Goal: Entertainment & Leisure: Consume media (video, audio)

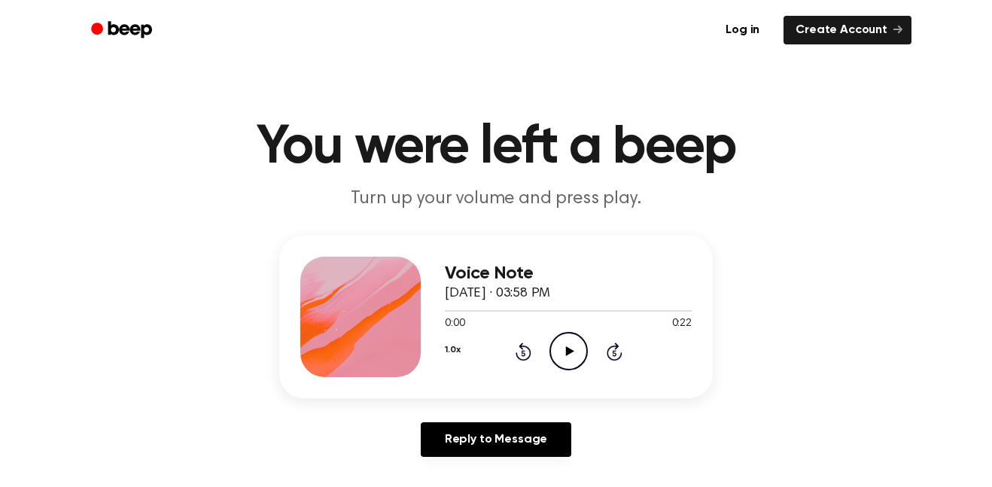
click at [571, 348] on icon "Play Audio" at bounding box center [569, 351] width 38 height 38
click at [557, 351] on icon "Pause Audio" at bounding box center [569, 351] width 38 height 38
click at [577, 338] on icon "Play Audio" at bounding box center [569, 351] width 38 height 38
click at [517, 347] on icon "Rewind 5 seconds" at bounding box center [523, 352] width 17 height 20
click at [515, 349] on icon "Rewind 5 seconds" at bounding box center [523, 352] width 17 height 20
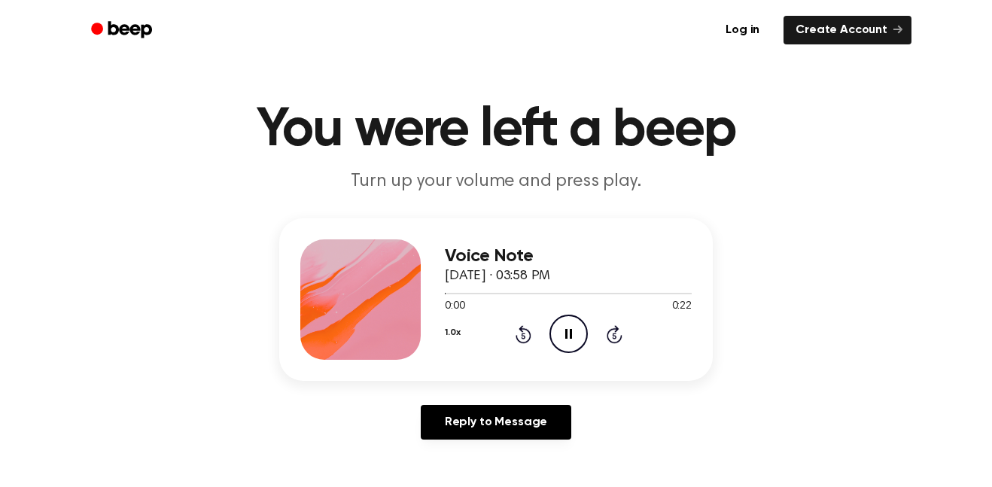
click at [519, 338] on icon "Rewind 5 seconds" at bounding box center [523, 334] width 17 height 20
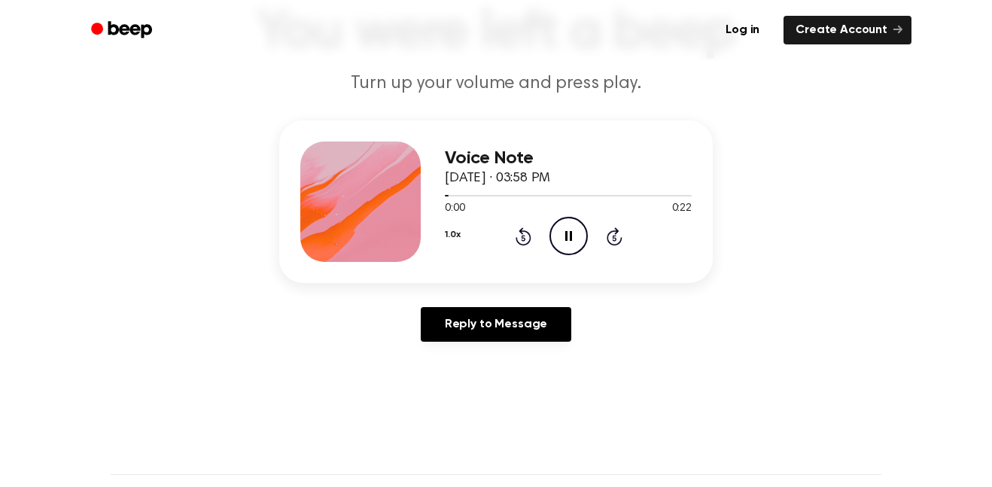
scroll to position [135, 0]
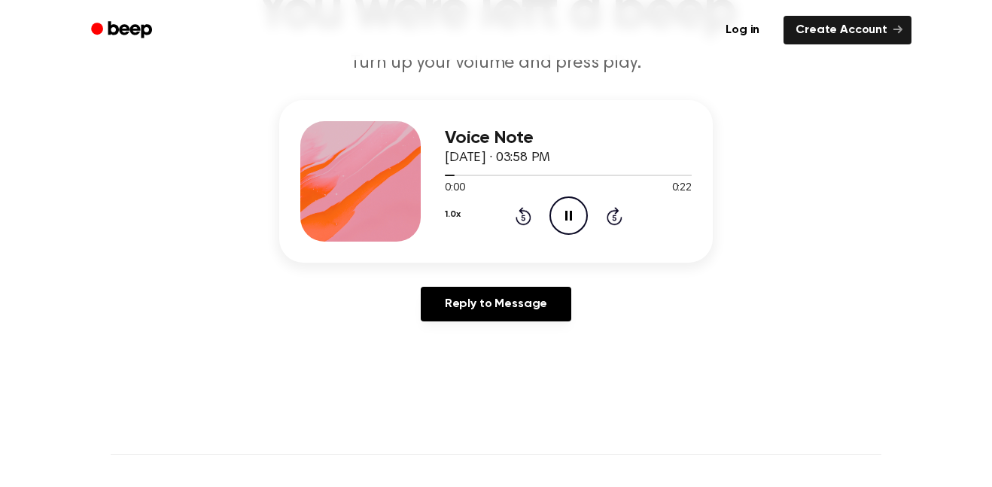
click at [515, 219] on icon "Rewind 5 seconds" at bounding box center [523, 216] width 17 height 20
click at [523, 218] on icon at bounding box center [523, 218] width 4 height 6
click at [521, 218] on icon "Rewind 5 seconds" at bounding box center [523, 216] width 17 height 20
click at [523, 218] on icon at bounding box center [523, 218] width 4 height 6
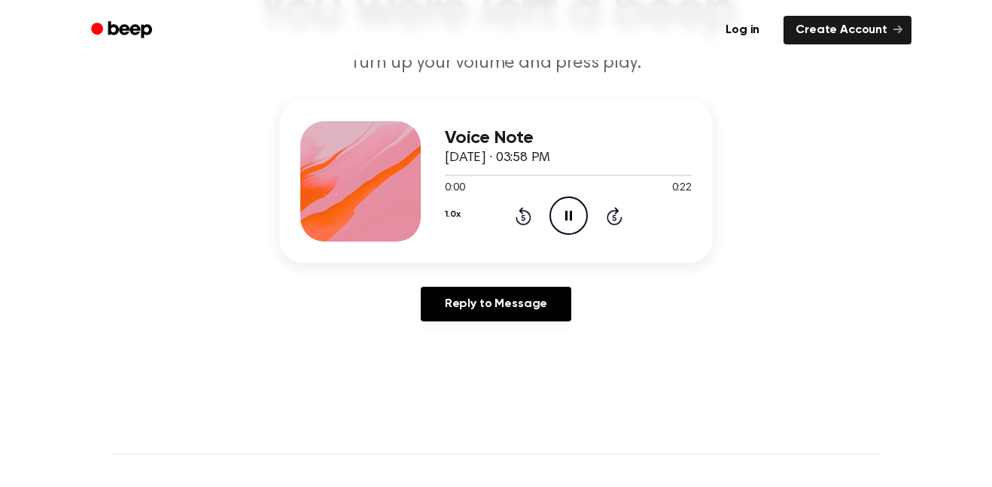
scroll to position [160, 0]
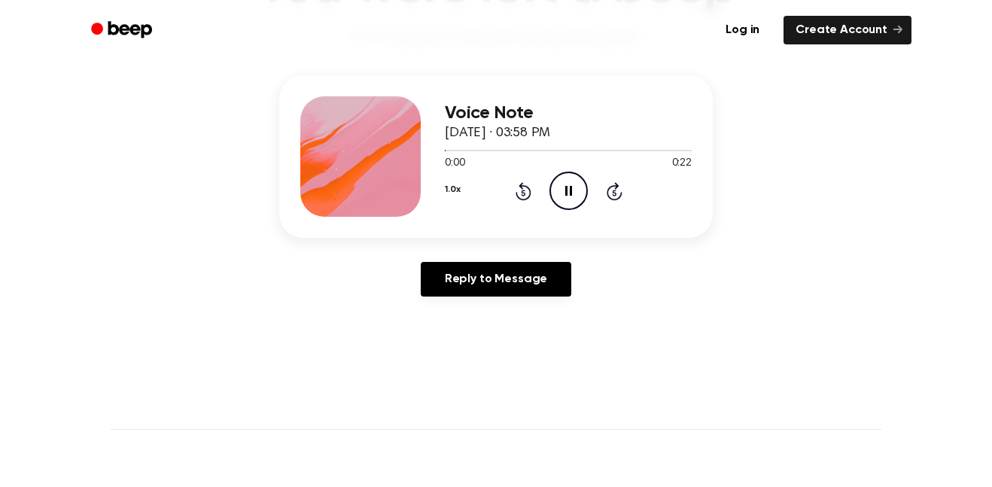
click at [521, 201] on div "1.0x Rewind 5 seconds Pause Audio Skip 5 seconds" at bounding box center [568, 191] width 247 height 38
click at [513, 217] on div "Voice Note [DATE] · 03:58 PM 0:00 0:22 Your browser does not support the [objec…" at bounding box center [496, 156] width 434 height 163
click at [522, 212] on div "Voice Note [DATE] · 03:58 PM 0:00 0:22 Your browser does not support the [objec…" at bounding box center [568, 156] width 247 height 120
click at [522, 220] on div "Voice Note [DATE] · 03:58 PM 0:00 0:22 Your browser does not support the [objec…" at bounding box center [496, 156] width 434 height 163
click at [506, 199] on div "1.0x Rewind 5 seconds Pause Audio Skip 5 seconds" at bounding box center [568, 191] width 247 height 38
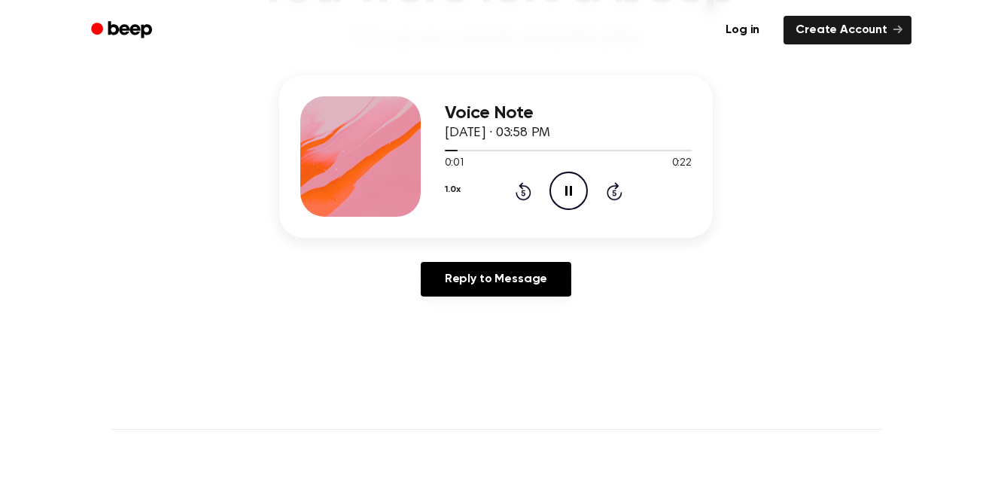
click at [515, 195] on icon "Rewind 5 seconds" at bounding box center [523, 191] width 17 height 20
click at [502, 189] on div "1.0x Rewind 5 seconds Pause Audio Skip 5 seconds" at bounding box center [568, 191] width 247 height 38
click at [515, 191] on icon "Rewind 5 seconds" at bounding box center [523, 191] width 17 height 20
click at [516, 191] on icon "Rewind 5 seconds" at bounding box center [523, 191] width 17 height 20
click at [515, 196] on icon "Rewind 5 seconds" at bounding box center [523, 191] width 17 height 20
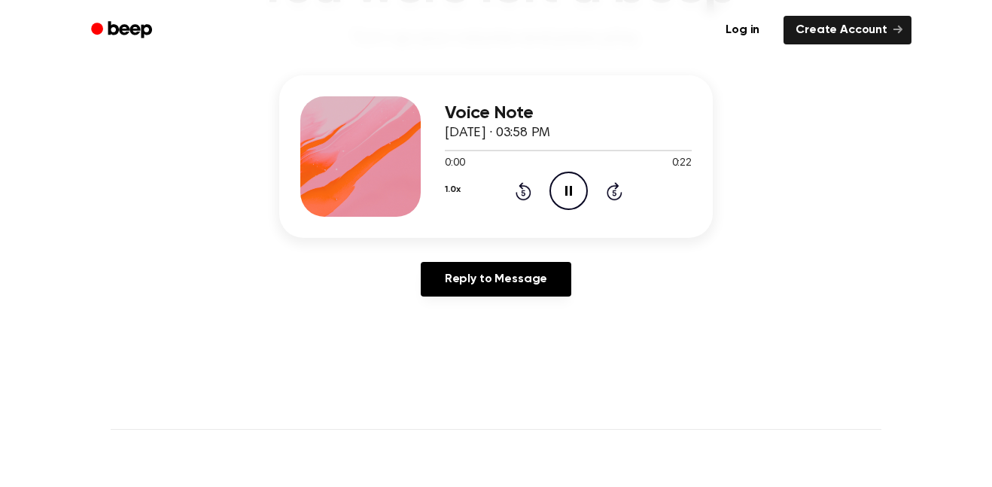
click at [504, 196] on div "1.0x Rewind 5 seconds Pause Audio Skip 5 seconds" at bounding box center [568, 191] width 247 height 38
click at [515, 191] on icon "Rewind 5 seconds" at bounding box center [523, 191] width 17 height 20
click at [569, 197] on icon "Pause Audio" at bounding box center [569, 191] width 38 height 38
click at [523, 193] on icon at bounding box center [523, 193] width 4 height 6
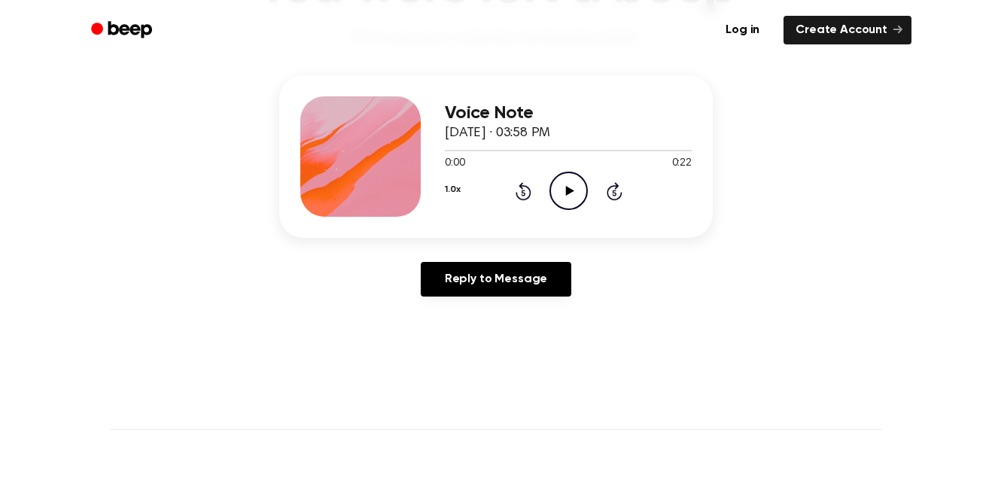
click at [523, 193] on icon at bounding box center [523, 193] width 4 height 6
click at [520, 198] on icon at bounding box center [524, 191] width 16 height 18
click at [517, 191] on icon "Rewind 5 seconds" at bounding box center [523, 191] width 17 height 20
click at [562, 196] on icon "Play Audio" at bounding box center [569, 191] width 38 height 38
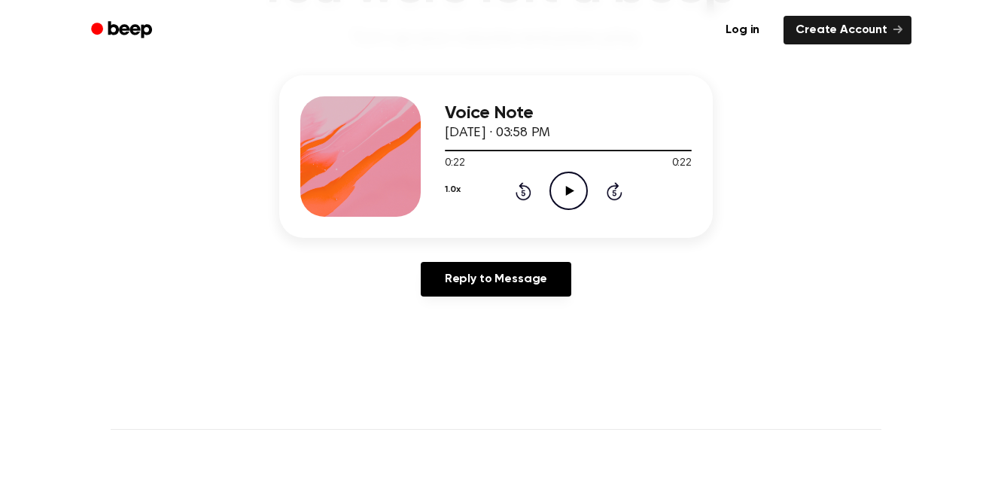
click at [523, 194] on icon "Rewind 5 seconds" at bounding box center [523, 191] width 17 height 20
click at [522, 193] on icon at bounding box center [523, 193] width 4 height 6
click at [519, 190] on icon "Rewind 5 seconds" at bounding box center [523, 191] width 17 height 20
click at [524, 181] on icon "Rewind 5 seconds" at bounding box center [523, 191] width 17 height 20
click at [522, 193] on icon "Rewind 5 seconds" at bounding box center [523, 191] width 17 height 20
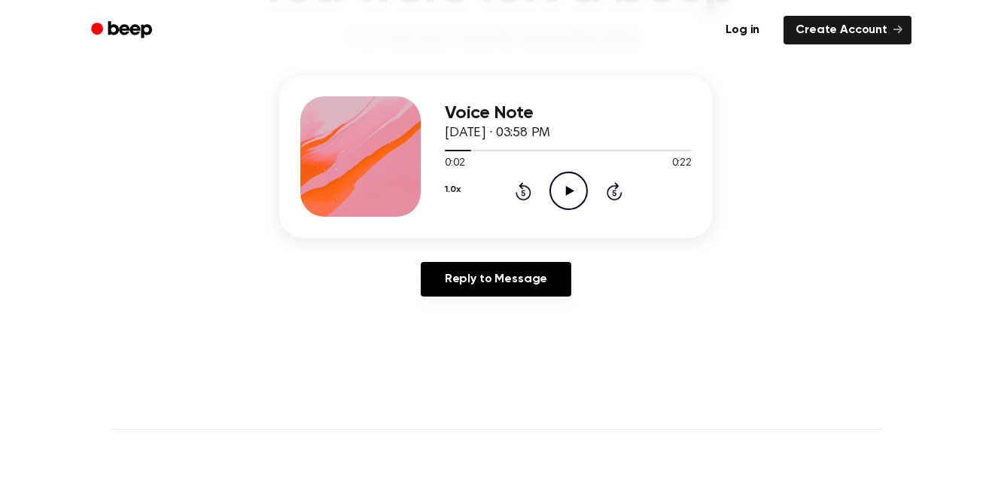
click at [524, 198] on icon "Rewind 5 seconds" at bounding box center [523, 191] width 17 height 20
click at [523, 193] on icon at bounding box center [523, 193] width 4 height 6
click at [564, 216] on div "Voice Note [DATE] · 03:58 PM 0:00 0:22 Your browser does not support the [objec…" at bounding box center [568, 156] width 247 height 120
click at [574, 181] on icon "Play Audio" at bounding box center [569, 191] width 38 height 38
click at [525, 193] on icon "Rewind 5 seconds" at bounding box center [523, 191] width 17 height 20
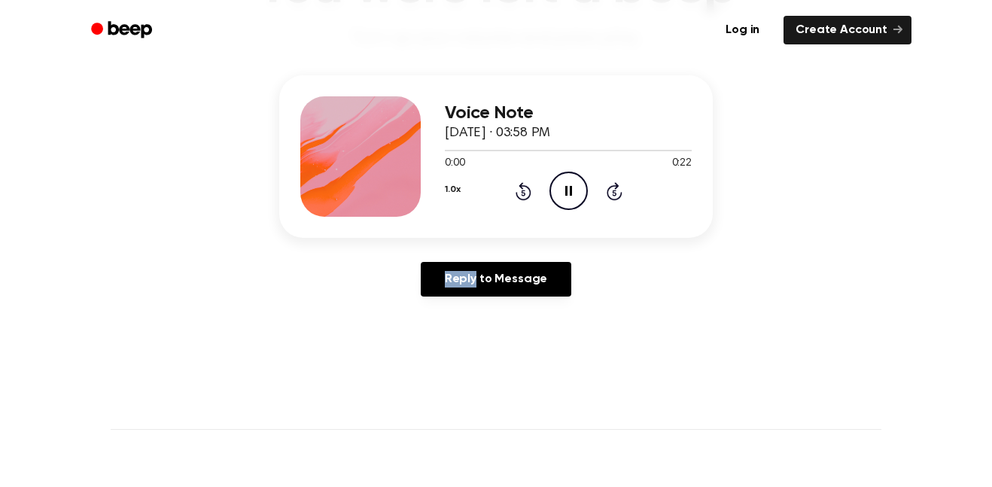
click at [525, 193] on icon "Rewind 5 seconds" at bounding box center [523, 191] width 17 height 20
click at [565, 175] on icon "Play Audio" at bounding box center [569, 191] width 38 height 38
click at [574, 192] on icon "Pause Audio" at bounding box center [569, 191] width 38 height 38
click at [565, 209] on circle at bounding box center [568, 190] width 37 height 37
click at [584, 202] on circle at bounding box center [568, 190] width 37 height 37
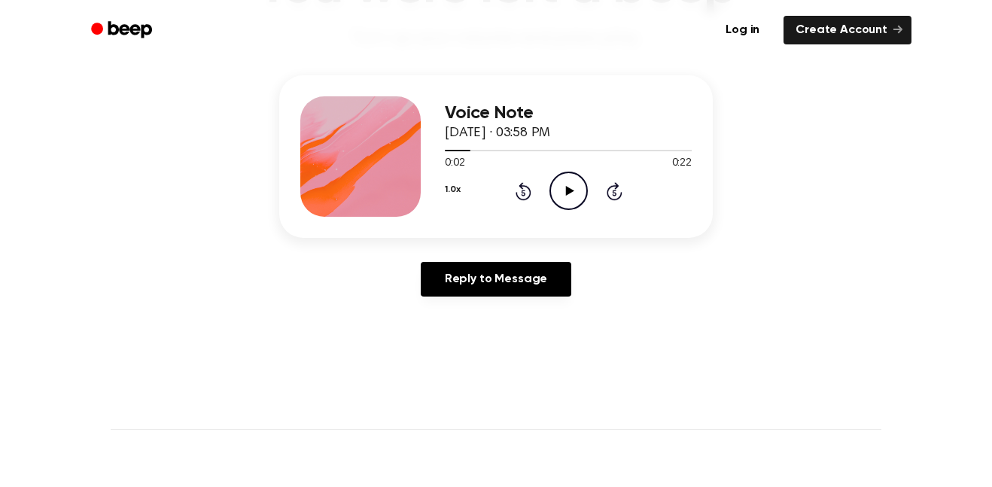
click at [572, 204] on icon "Play Audio" at bounding box center [569, 191] width 38 height 38
click at [523, 187] on icon at bounding box center [524, 191] width 16 height 18
click at [568, 197] on icon "Pause Audio" at bounding box center [569, 191] width 38 height 38
click at [592, 182] on div "1.0x Rewind 5 seconds Play Audio Skip 5 seconds" at bounding box center [568, 191] width 247 height 38
click at [586, 171] on div "0:02 0:22" at bounding box center [568, 164] width 247 height 16
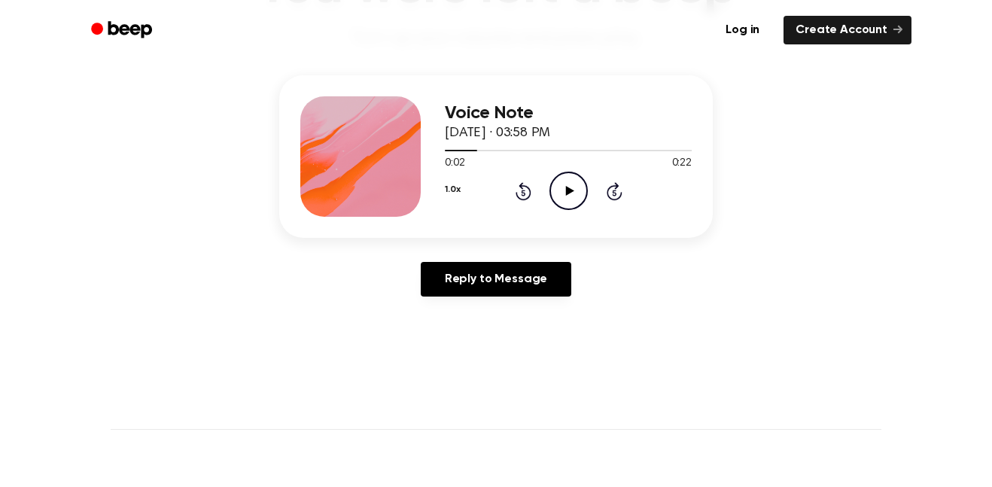
click at [557, 188] on icon "Play Audio" at bounding box center [569, 191] width 38 height 38
click at [580, 197] on icon "Pause Audio" at bounding box center [569, 191] width 38 height 38
click at [550, 178] on icon "Play Audio" at bounding box center [569, 191] width 38 height 38
click at [523, 193] on icon at bounding box center [523, 193] width 4 height 6
click at [553, 205] on icon "Pause Audio" at bounding box center [569, 191] width 38 height 38
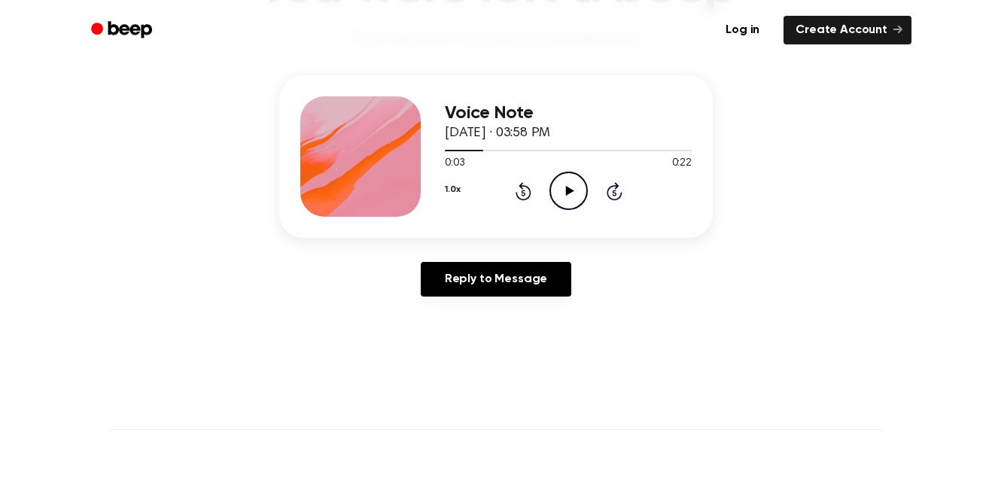
click at [584, 200] on circle at bounding box center [568, 190] width 37 height 37
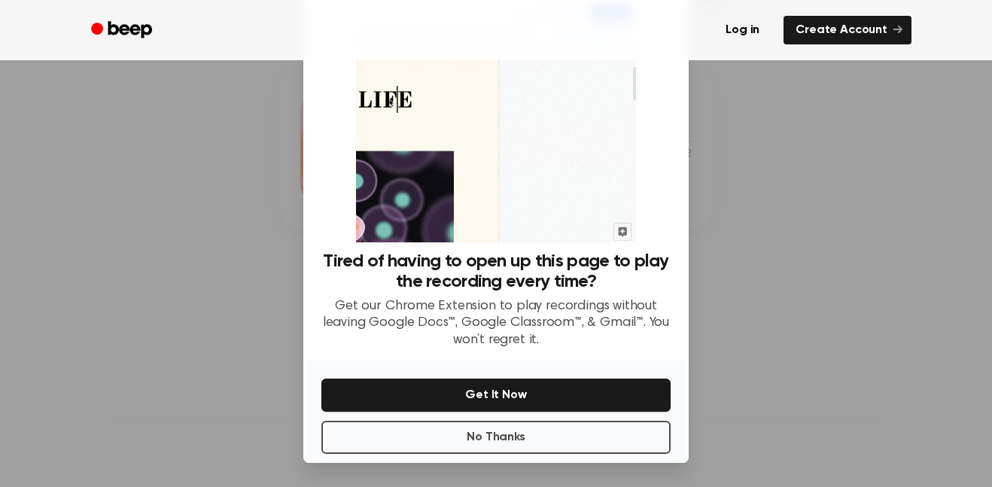
scroll to position [178, 0]
click at [521, 440] on button "No Thanks" at bounding box center [495, 437] width 349 height 33
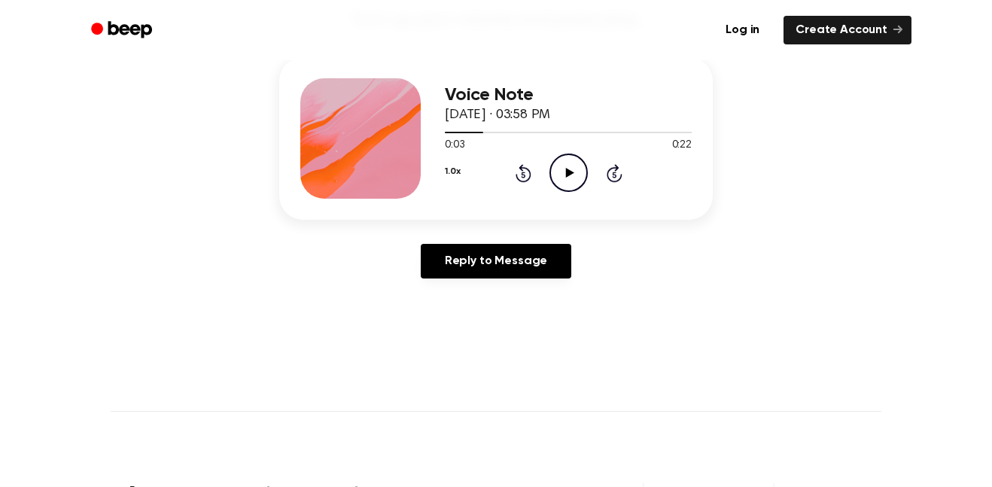
click at [559, 189] on circle at bounding box center [568, 172] width 37 height 37
click at [523, 175] on icon at bounding box center [523, 175] width 4 height 6
click at [564, 175] on icon "Pause Audio" at bounding box center [569, 173] width 38 height 38
click at [564, 184] on icon "Play Audio" at bounding box center [569, 173] width 38 height 38
click at [559, 172] on icon "Pause Audio" at bounding box center [569, 173] width 38 height 38
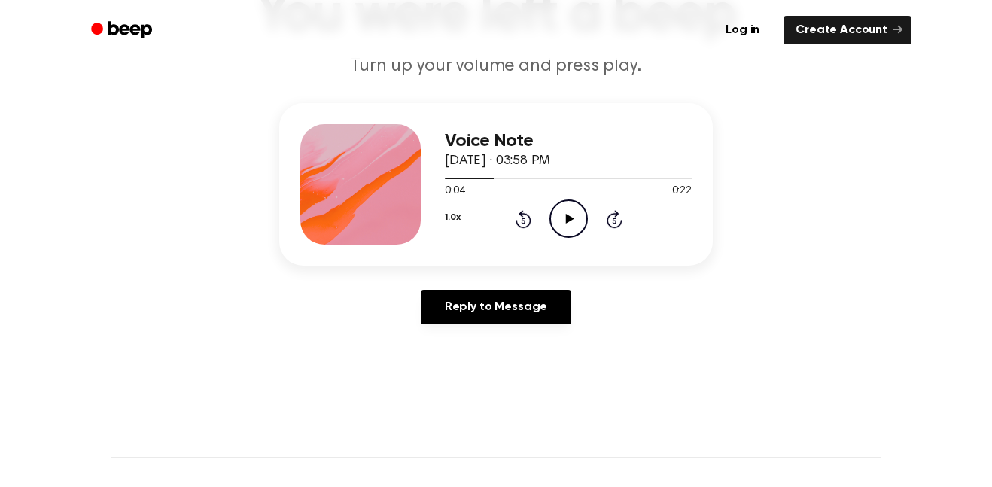
scroll to position [129, 0]
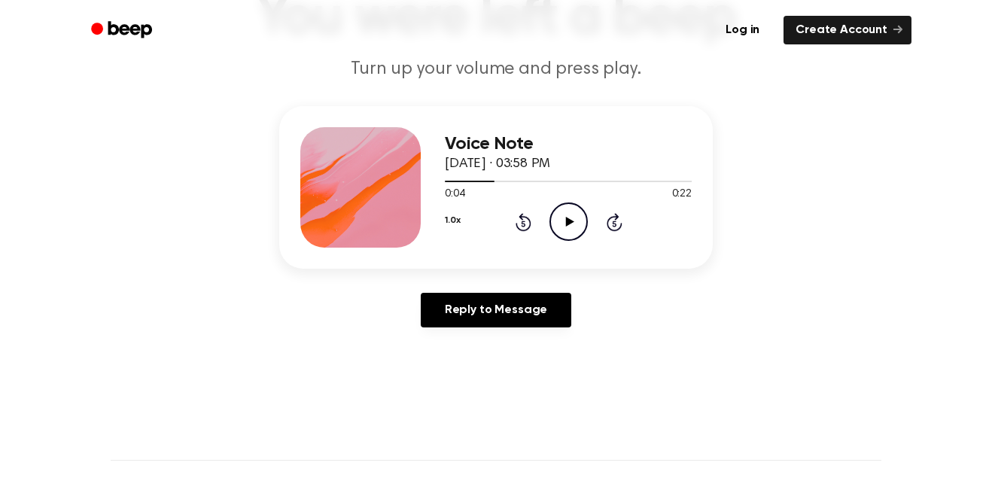
click at [523, 224] on icon at bounding box center [523, 224] width 4 height 6
click at [561, 229] on icon "Play Audio" at bounding box center [569, 221] width 38 height 38
click at [567, 227] on icon "Pause Audio" at bounding box center [569, 221] width 38 height 38
click at [504, 243] on div "Voice Note [DATE] · 03:58 PM 0:04 0:22 Your browser does not support the [objec…" at bounding box center [568, 187] width 247 height 120
click at [519, 247] on div "Voice Note [DATE] · 03:58 PM 0:04 0:22 Your browser does not support the [objec…" at bounding box center [568, 187] width 247 height 120
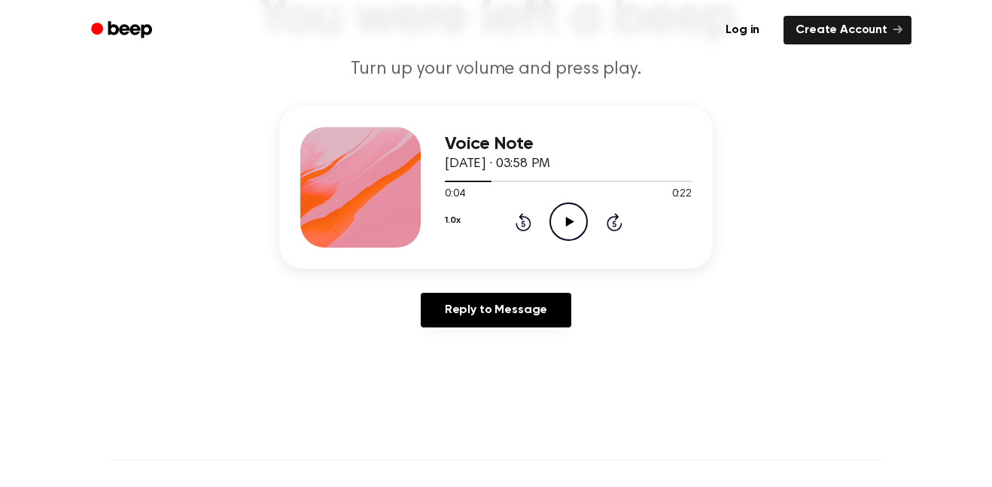
scroll to position [131, 0]
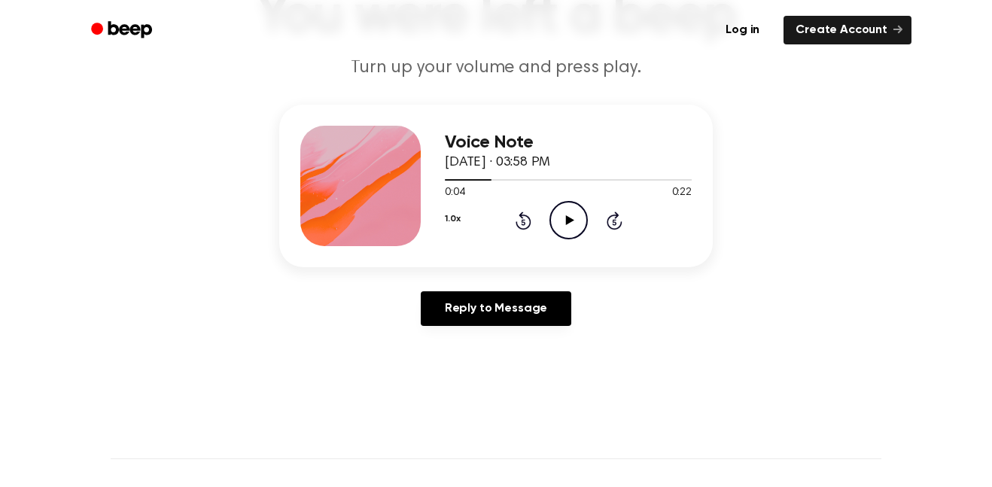
click at [516, 222] on icon at bounding box center [524, 221] width 16 height 18
click at [523, 222] on icon at bounding box center [523, 222] width 4 height 6
click at [564, 226] on icon "Play Audio" at bounding box center [569, 220] width 38 height 38
click at [559, 213] on icon "Pause Audio" at bounding box center [569, 220] width 38 height 38
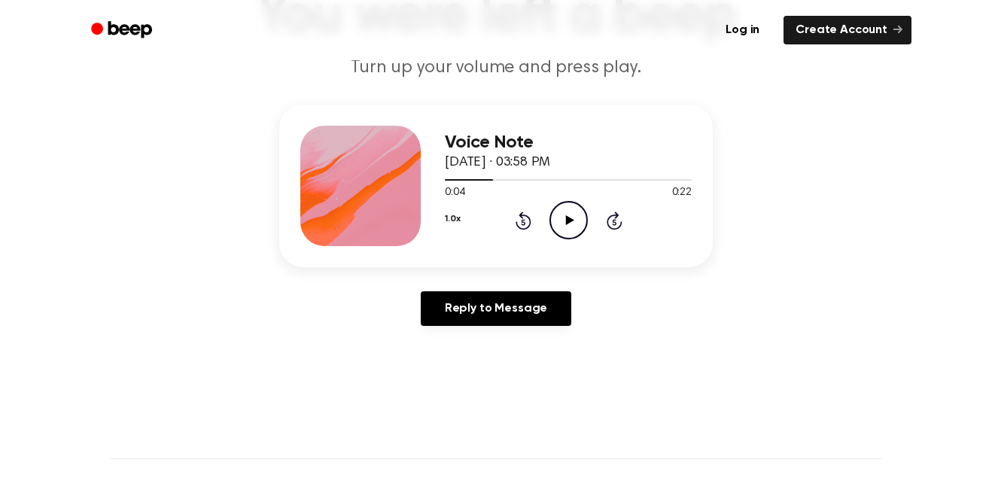
click at [522, 228] on icon at bounding box center [524, 221] width 16 height 18
click at [565, 231] on icon "Play Audio" at bounding box center [569, 220] width 38 height 38
click at [570, 232] on icon "Pause Audio" at bounding box center [569, 220] width 38 height 38
click at [554, 224] on icon "Play Audio" at bounding box center [569, 220] width 38 height 38
click at [523, 223] on icon "Rewind 5 seconds" at bounding box center [523, 221] width 17 height 20
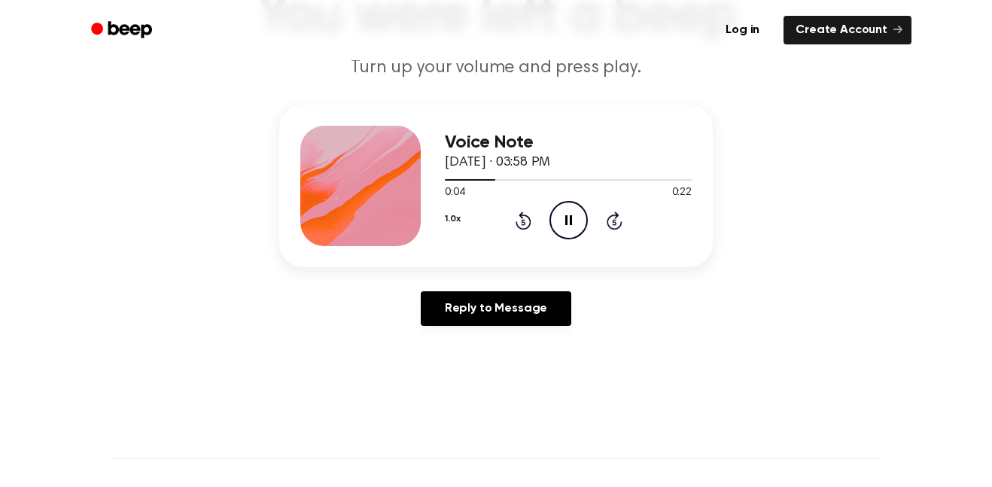
click at [564, 226] on icon "Pause Audio" at bounding box center [569, 220] width 38 height 38
click at [587, 229] on icon "Play Audio" at bounding box center [569, 220] width 38 height 38
click at [523, 222] on icon at bounding box center [523, 222] width 4 height 6
click at [563, 219] on icon "Pause Audio" at bounding box center [569, 220] width 38 height 38
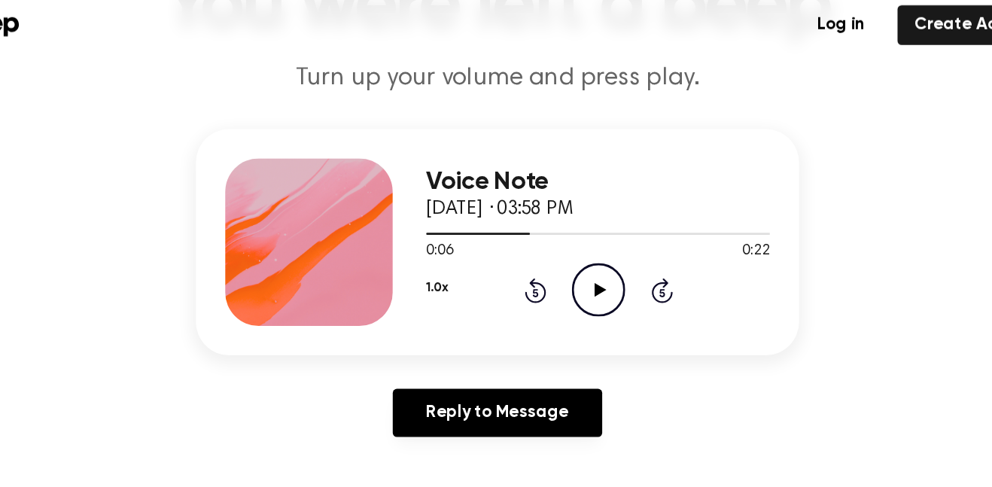
click at [446, 316] on link "Reply to Message" at bounding box center [496, 308] width 151 height 35
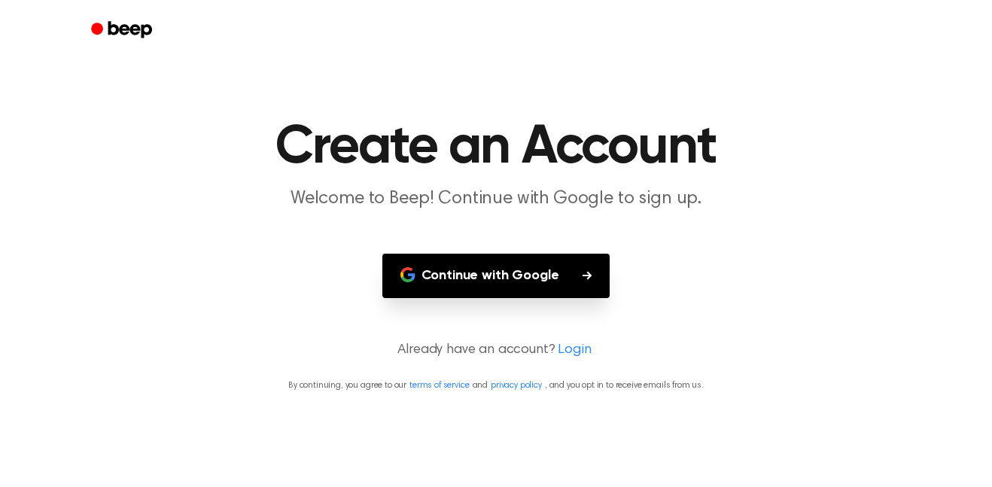
click at [92, 40] on icon "Beep" at bounding box center [123, 30] width 64 height 22
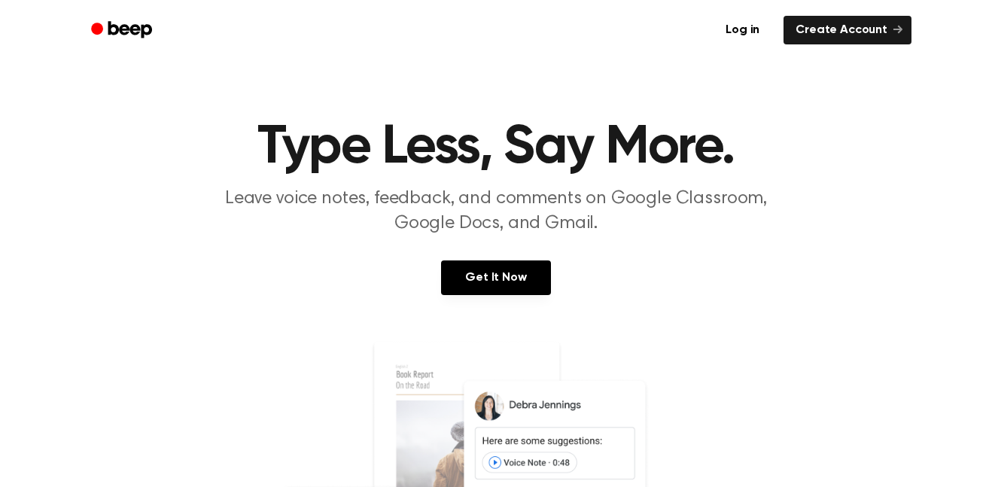
click at [96, 28] on circle "Beep" at bounding box center [97, 29] width 12 height 12
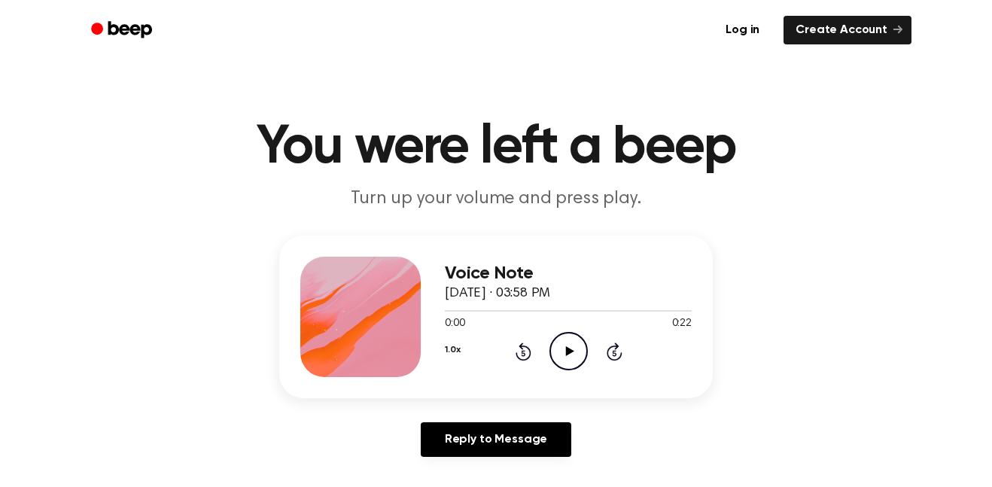
click at [565, 358] on icon "Play Audio" at bounding box center [569, 351] width 38 height 38
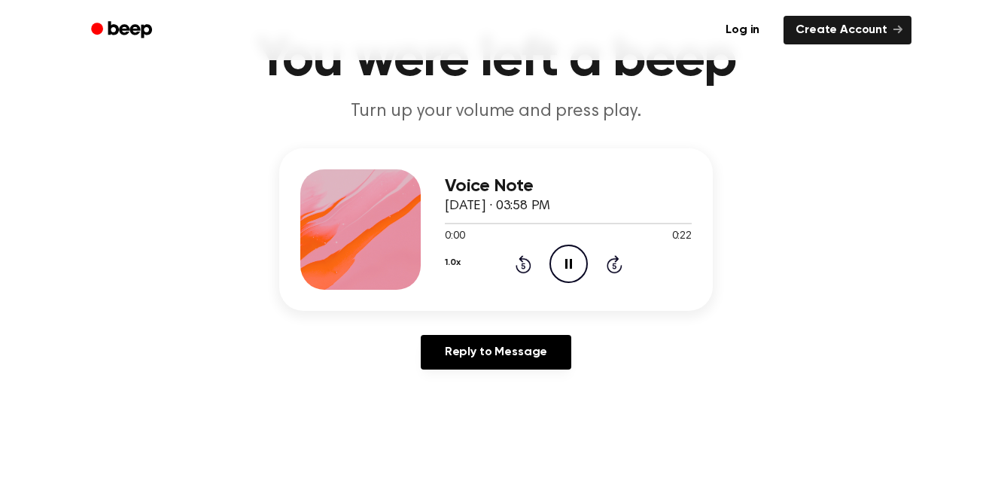
scroll to position [86, 0]
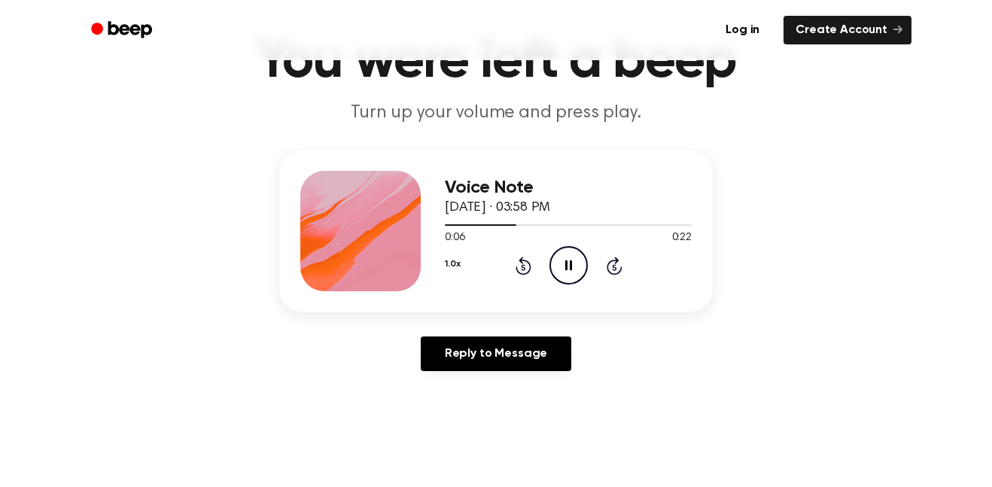
click at [563, 262] on icon "Pause Audio" at bounding box center [569, 265] width 38 height 38
click at [565, 276] on icon "Play Audio" at bounding box center [569, 265] width 38 height 38
click at [522, 275] on icon at bounding box center [524, 266] width 16 height 18
click at [522, 274] on icon at bounding box center [524, 266] width 16 height 18
click at [558, 265] on icon "Pause Audio" at bounding box center [569, 265] width 38 height 38
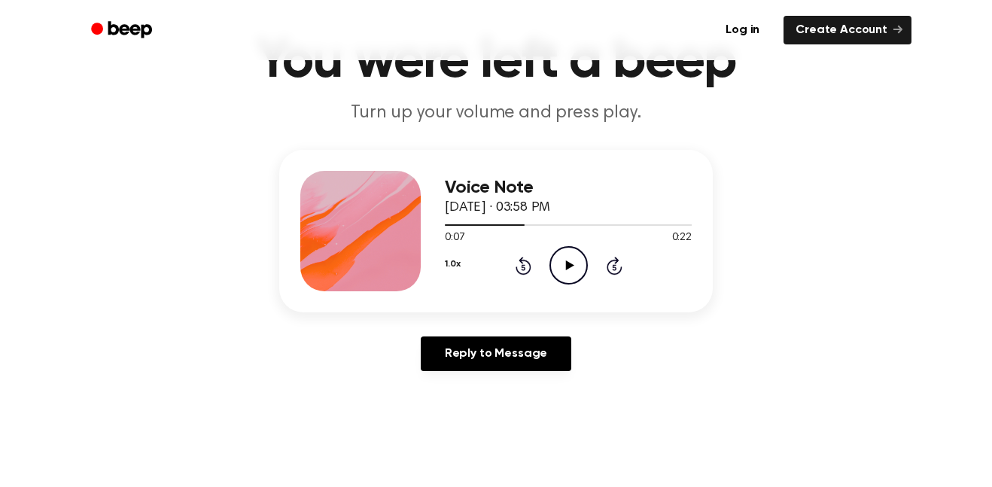
click at [576, 254] on icon "Play Audio" at bounding box center [569, 265] width 38 height 38
click at [562, 266] on icon "Pause Audio" at bounding box center [569, 265] width 38 height 38
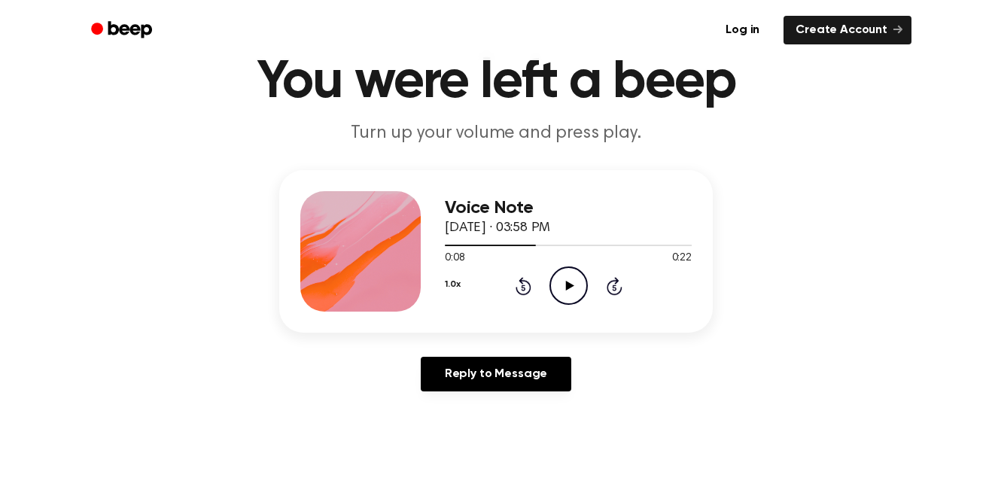
scroll to position [46, 0]
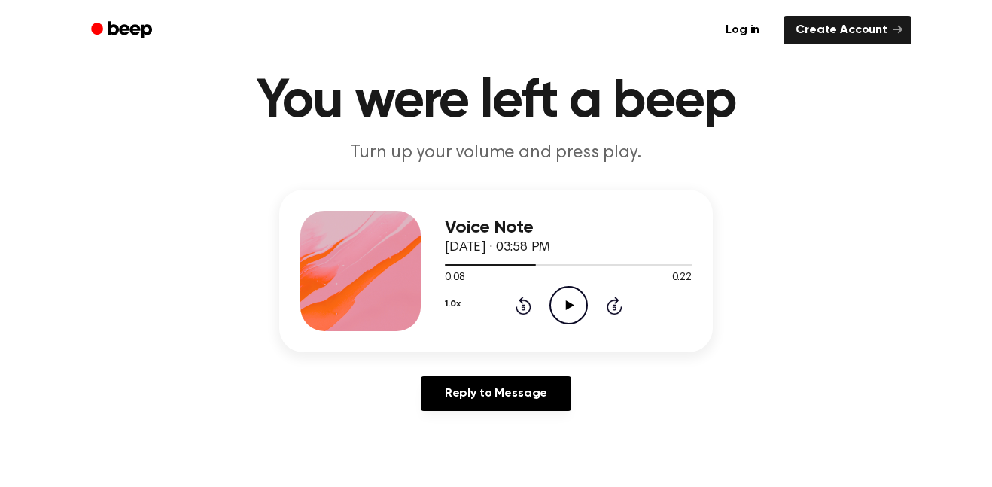
click at [524, 308] on icon at bounding box center [523, 307] width 4 height 6
click at [420, 486] on main "You were left a beep Turn up your volume and press play. Voice Note October 13,…" at bounding box center [496, 418] width 992 height 928
